Goal: Task Accomplishment & Management: Use online tool/utility

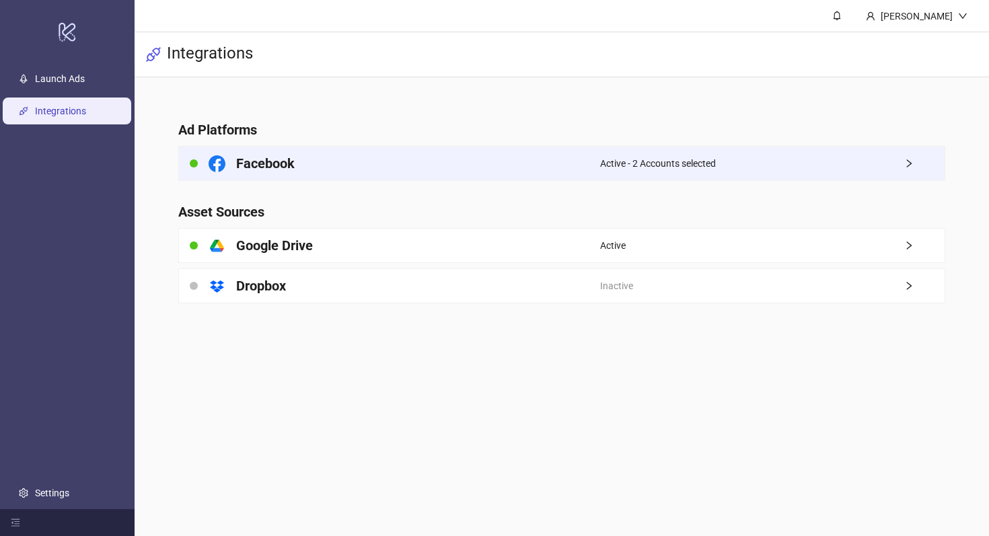
click at [334, 156] on div "Facebook" at bounding box center [389, 164] width 421 height 34
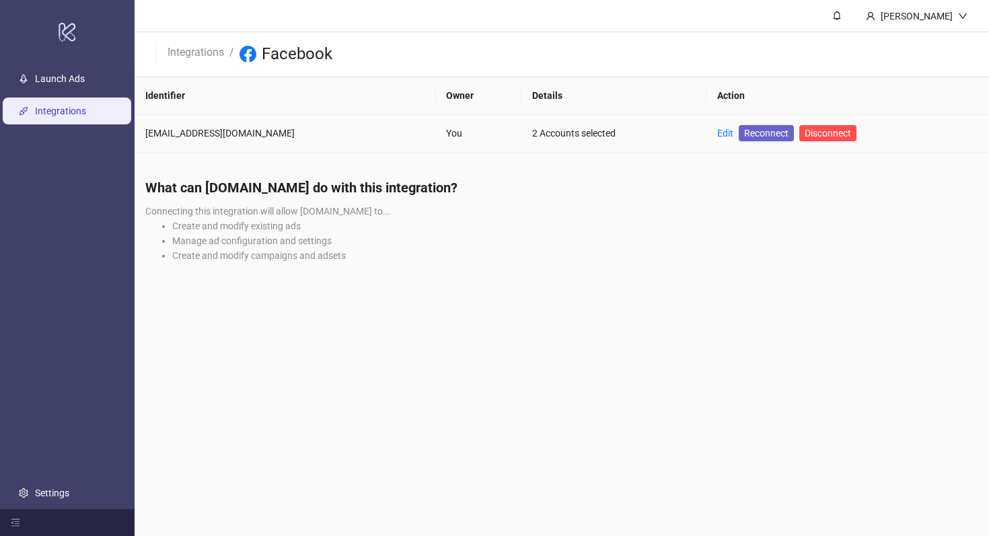
click at [749, 139] on span "Reconnect" at bounding box center [766, 133] width 44 height 15
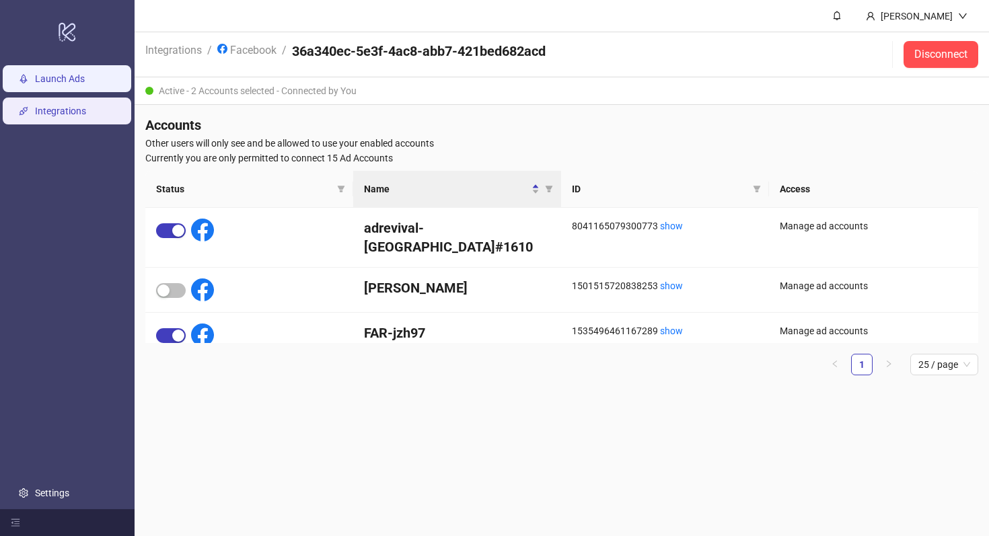
click at [85, 82] on link "Launch Ads" at bounding box center [60, 78] width 50 height 11
